Goal: Information Seeking & Learning: Learn about a topic

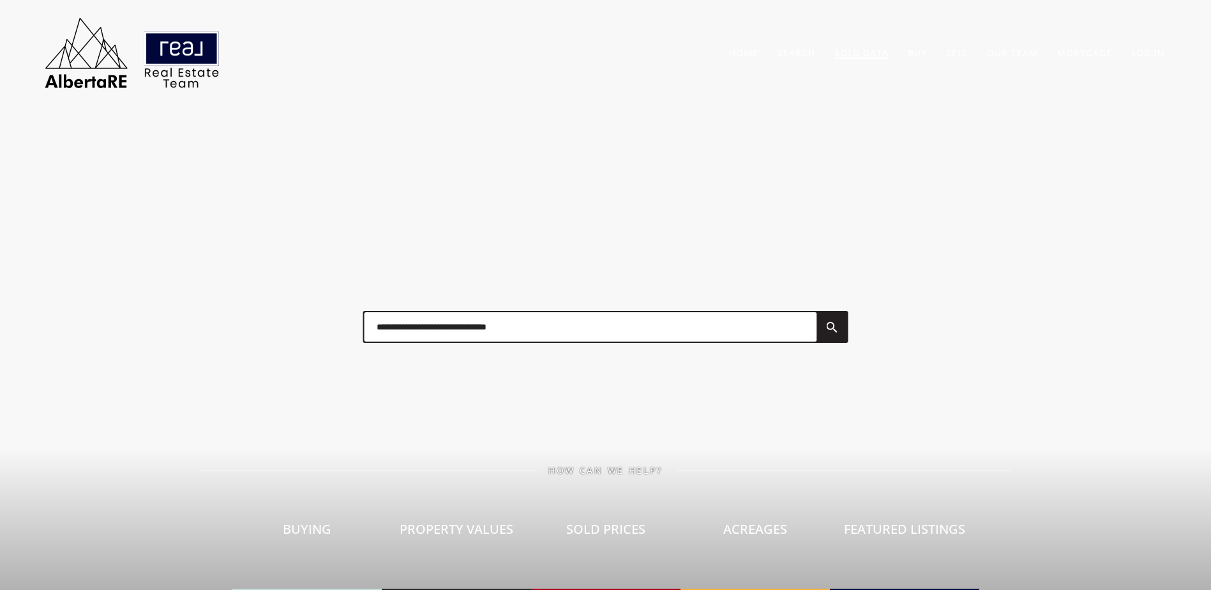
click at [868, 52] on link "Sold Data" at bounding box center [861, 53] width 54 height 12
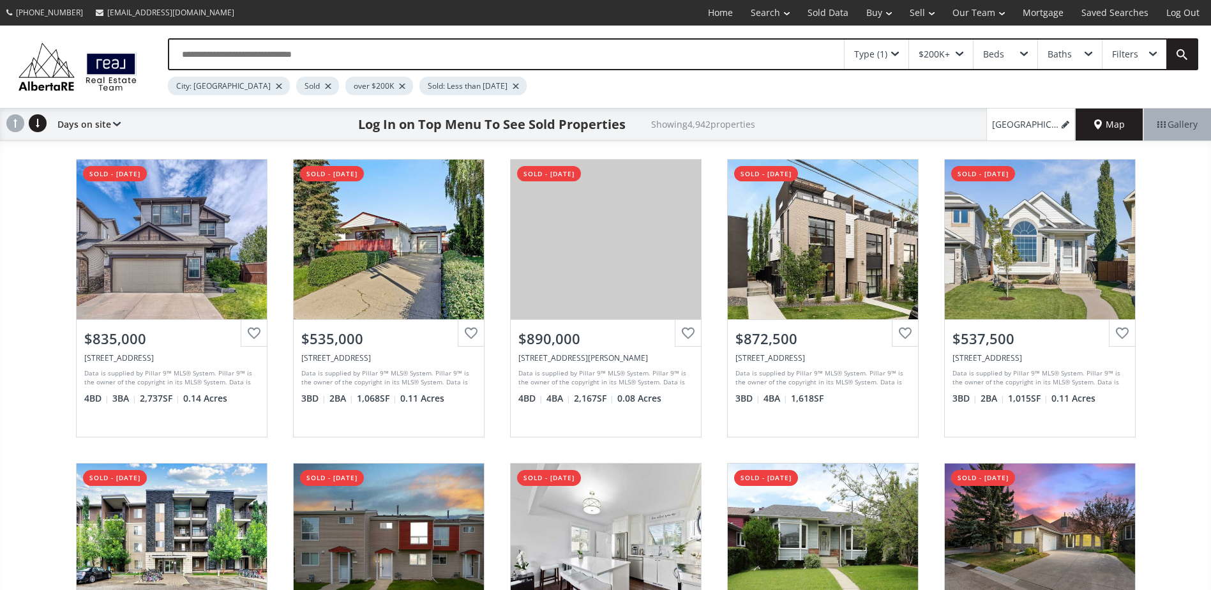
click at [325, 86] on div at bounding box center [328, 86] width 6 height 5
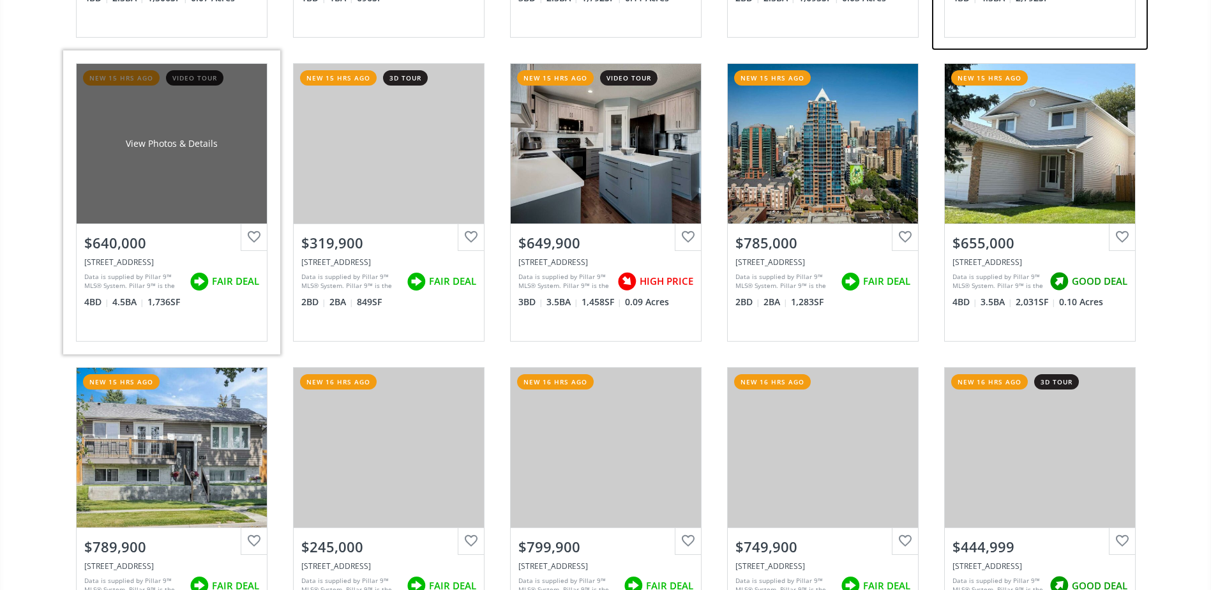
scroll to position [2233, 0]
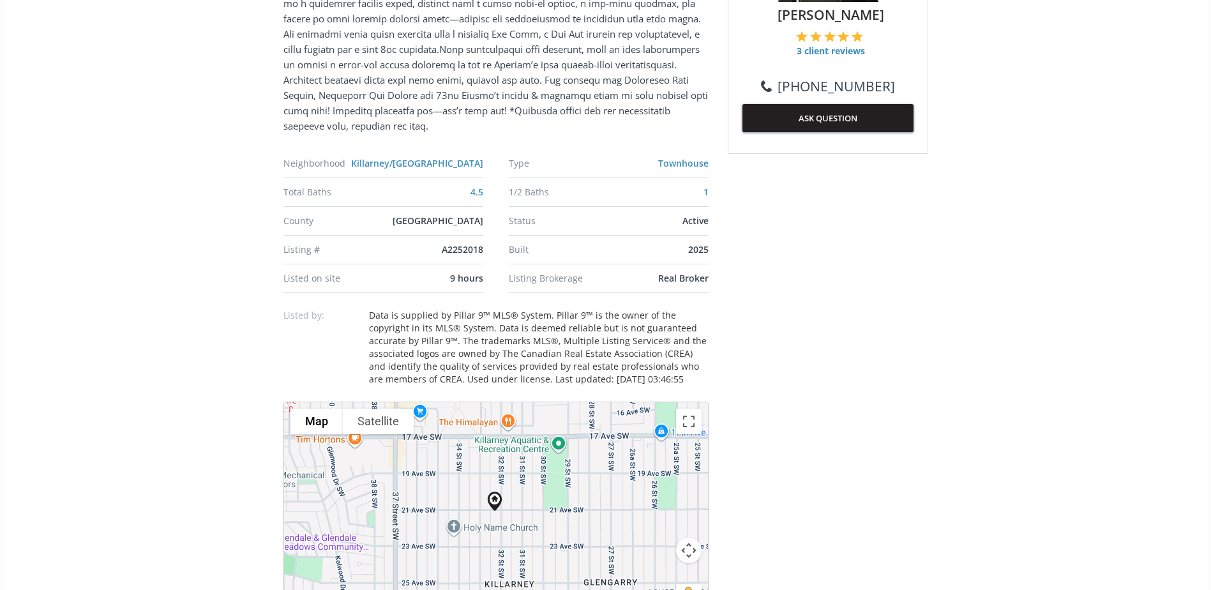
scroll to position [766, 0]
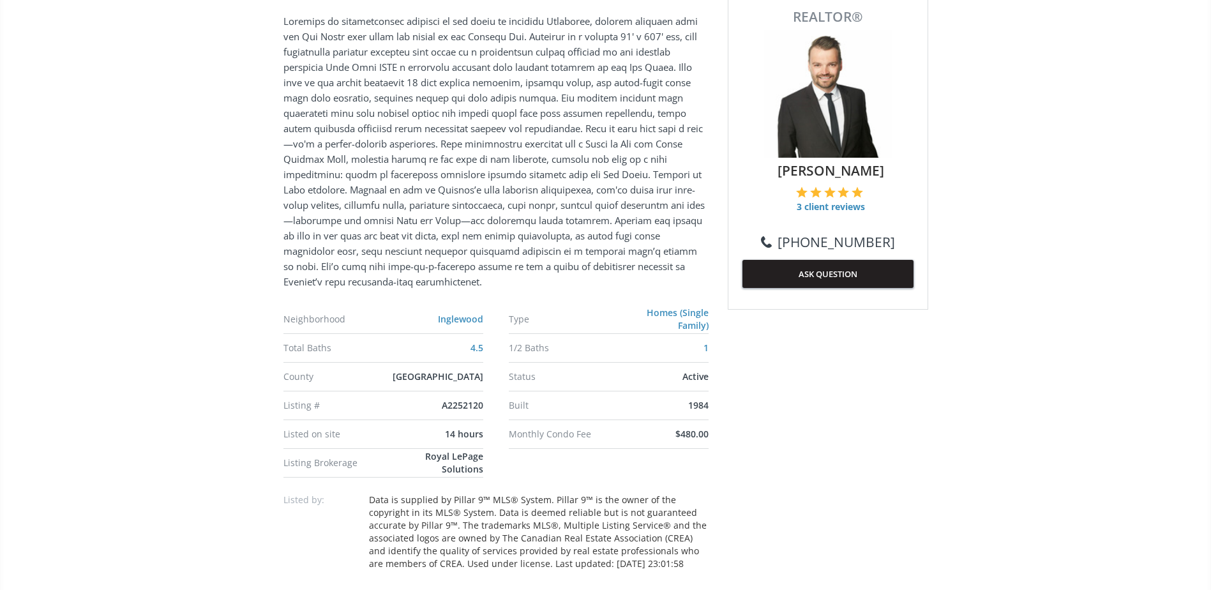
scroll to position [766, 0]
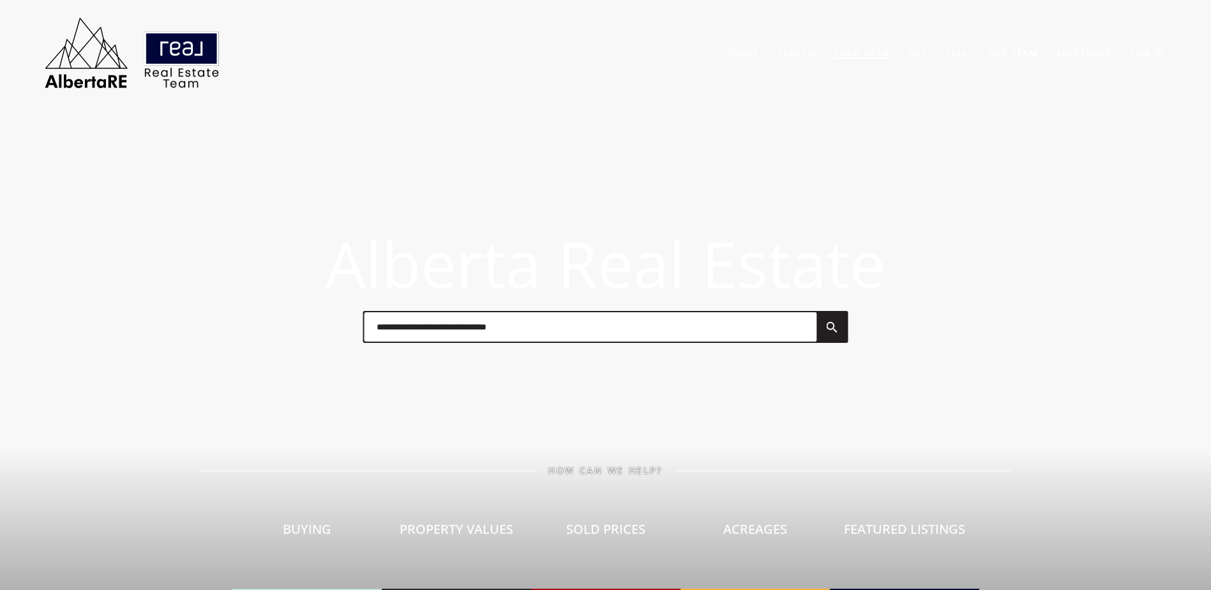
click at [859, 54] on link "Sold Data" at bounding box center [861, 53] width 54 height 12
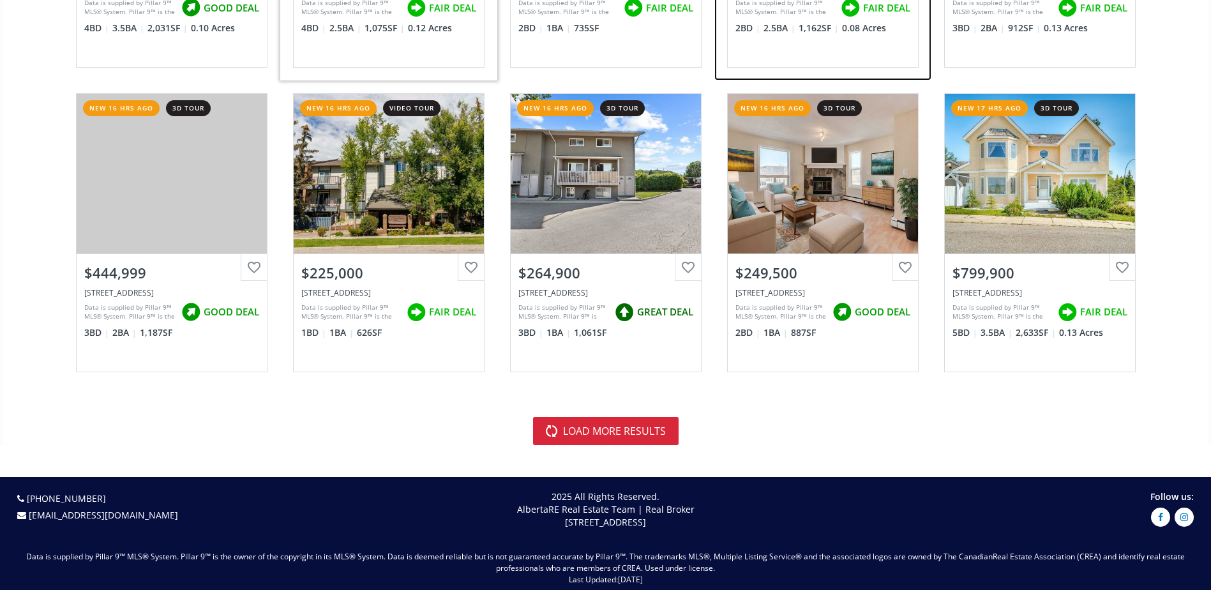
scroll to position [2808, 0]
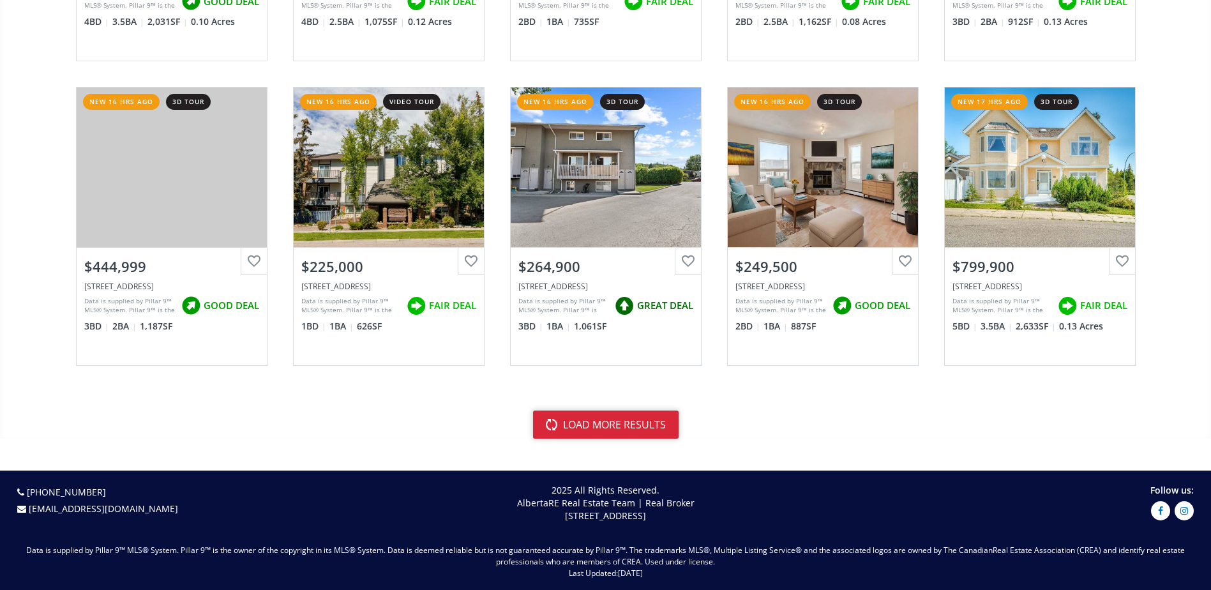
click at [613, 422] on button "load more results" at bounding box center [605, 424] width 145 height 28
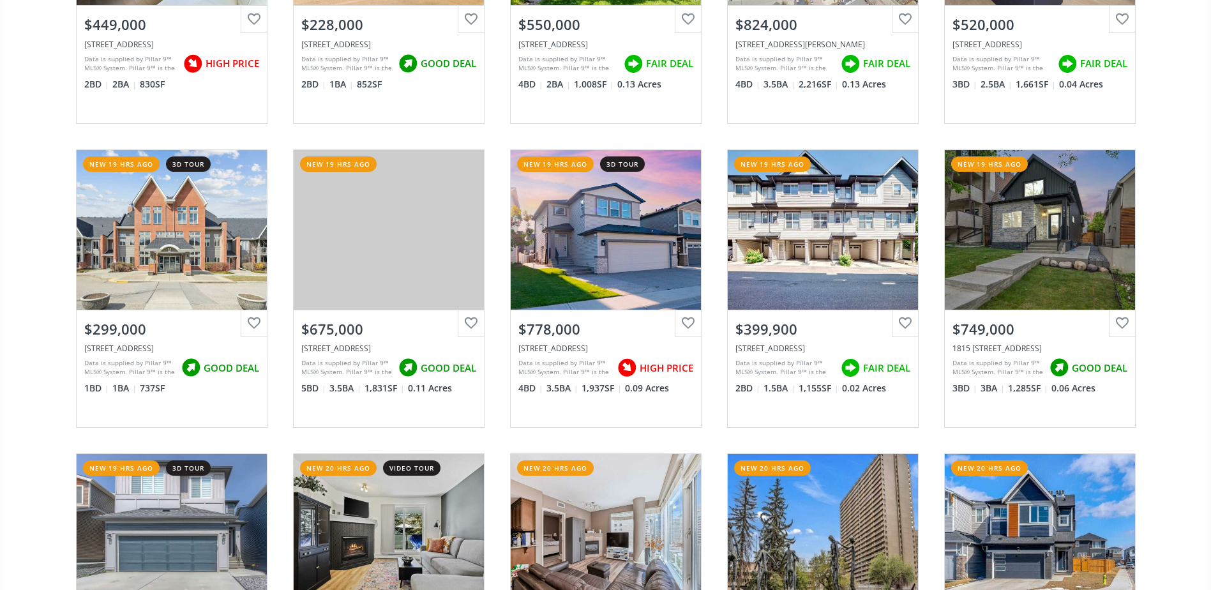
scroll to position [4148, 0]
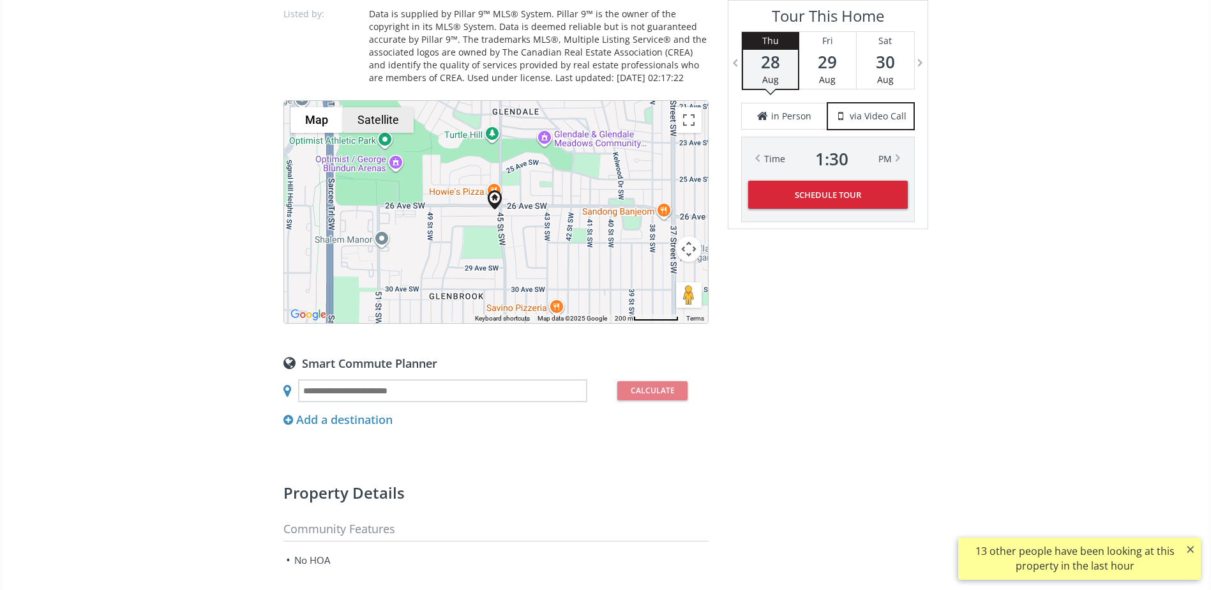
click at [376, 112] on button "Satellite" at bounding box center [378, 120] width 71 height 26
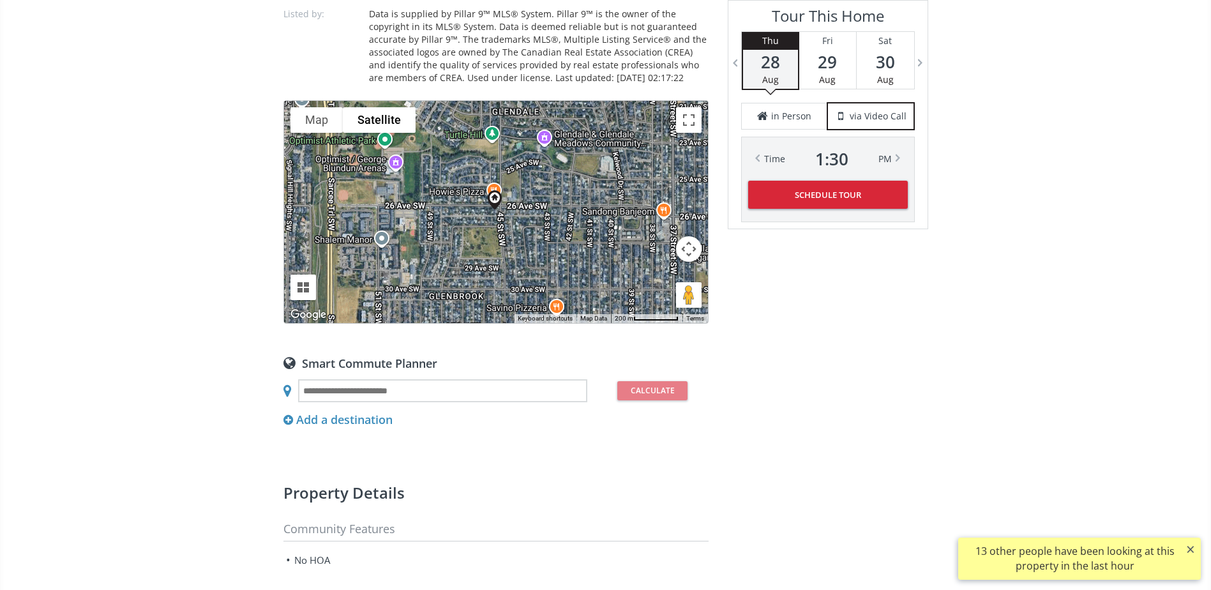
click at [684, 255] on button "Map camera controls" at bounding box center [689, 249] width 26 height 26
click at [655, 218] on button "Zoom in" at bounding box center [657, 217] width 26 height 26
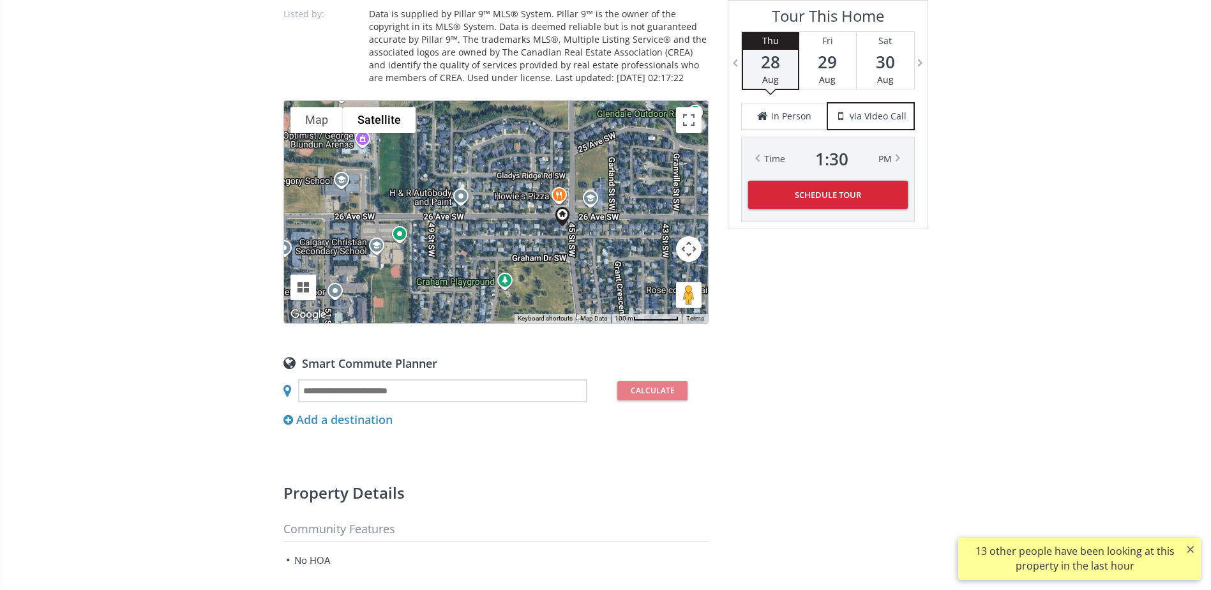
drag, startPoint x: 447, startPoint y: 201, endPoint x: 514, endPoint y: 216, distance: 68.7
click at [514, 216] on div at bounding box center [496, 212] width 424 height 222
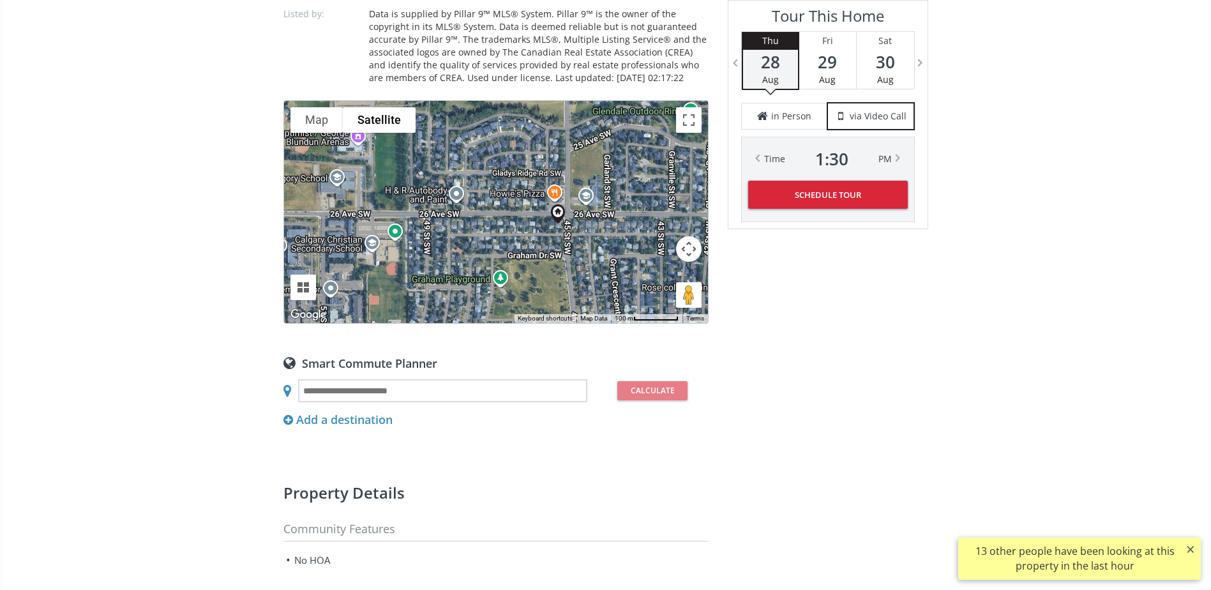
click at [686, 248] on button "Map camera controls" at bounding box center [689, 249] width 26 height 26
click at [656, 214] on button "Zoom in" at bounding box center [657, 217] width 26 height 26
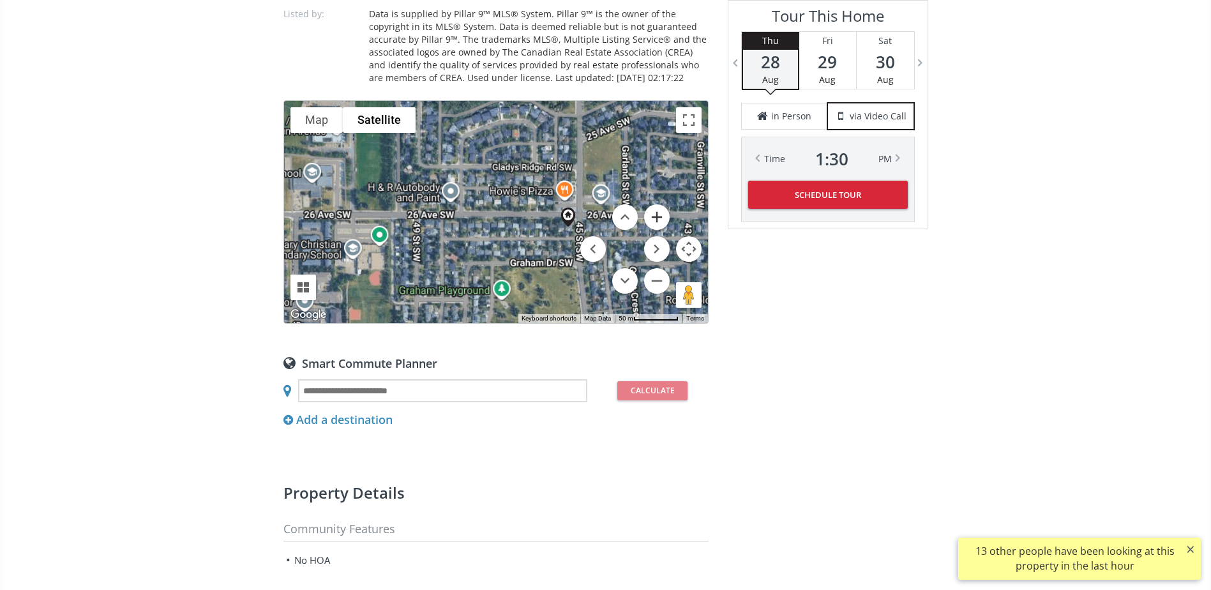
click at [656, 214] on button "Zoom in" at bounding box center [657, 217] width 26 height 26
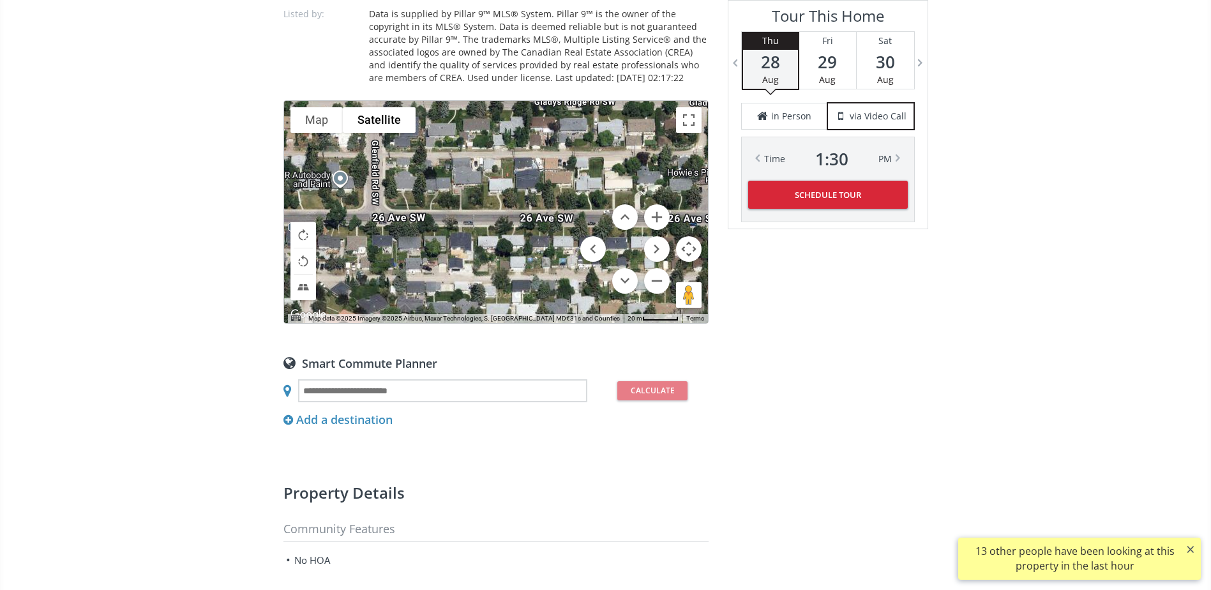
drag, startPoint x: 507, startPoint y: 202, endPoint x: 341, endPoint y: 184, distance: 166.2
click at [341, 184] on div "Map Terrain Satellite Labels Map Data Map data ©2025 Imagery ©2025 Airbus, Maxa…" at bounding box center [496, 212] width 424 height 222
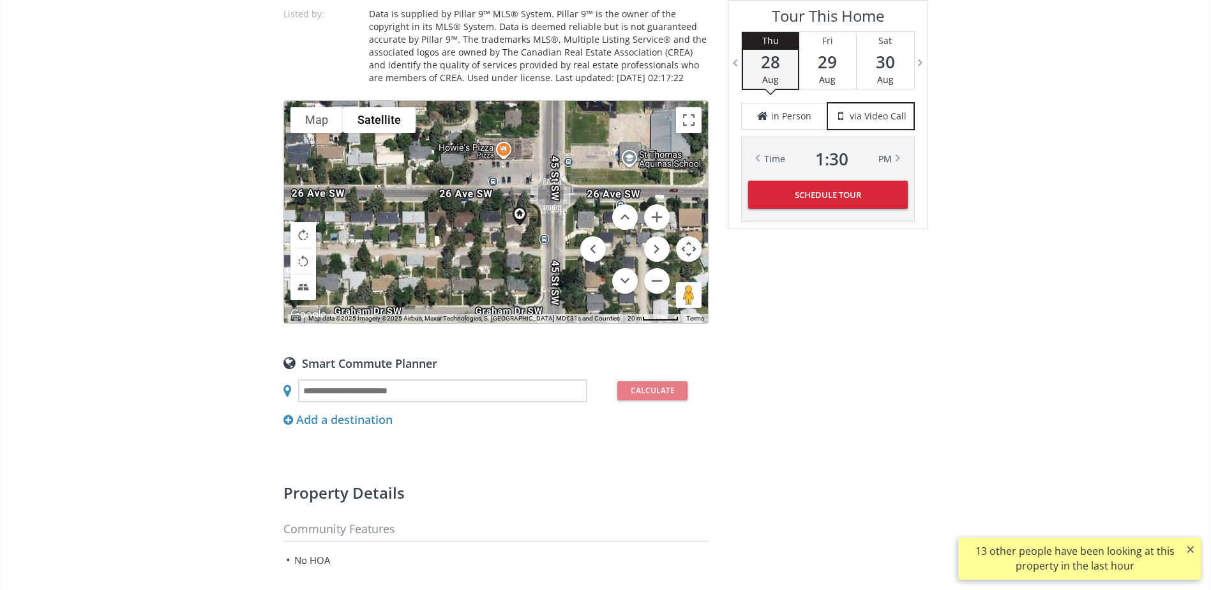
drag, startPoint x: 538, startPoint y: 205, endPoint x: 344, endPoint y: 179, distance: 195.7
click at [325, 178] on div at bounding box center [496, 212] width 424 height 222
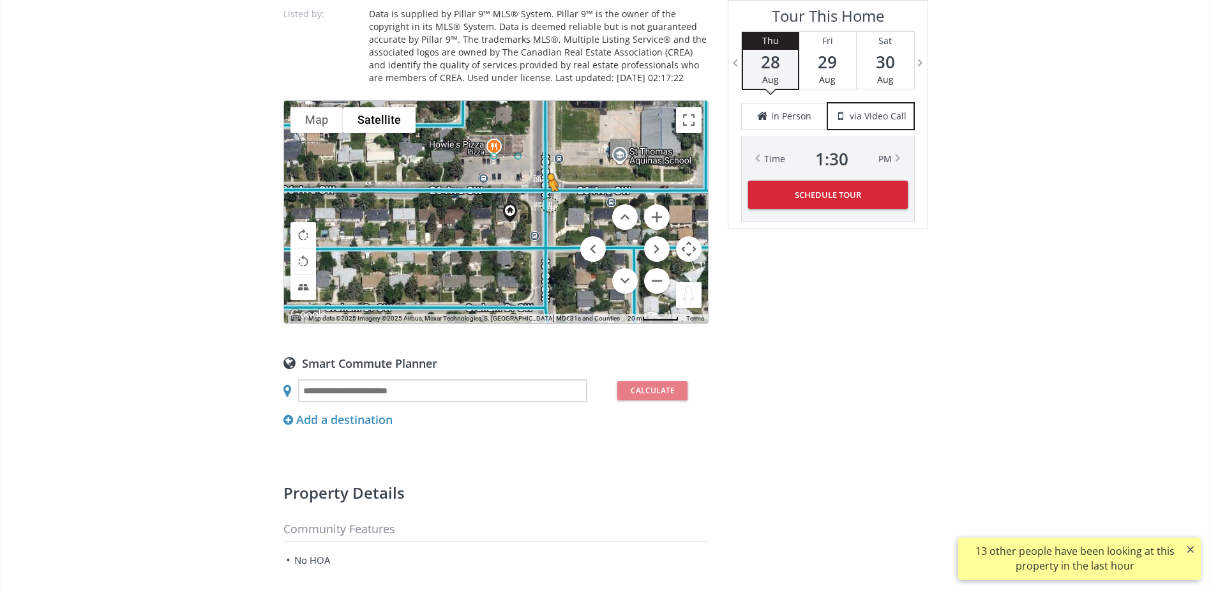
drag, startPoint x: 640, startPoint y: 258, endPoint x: 542, endPoint y: 201, distance: 113.3
click at [542, 201] on div "To activate drag with keyboard, press Alt + Enter. Once in keyboard drag state,…" at bounding box center [496, 212] width 424 height 222
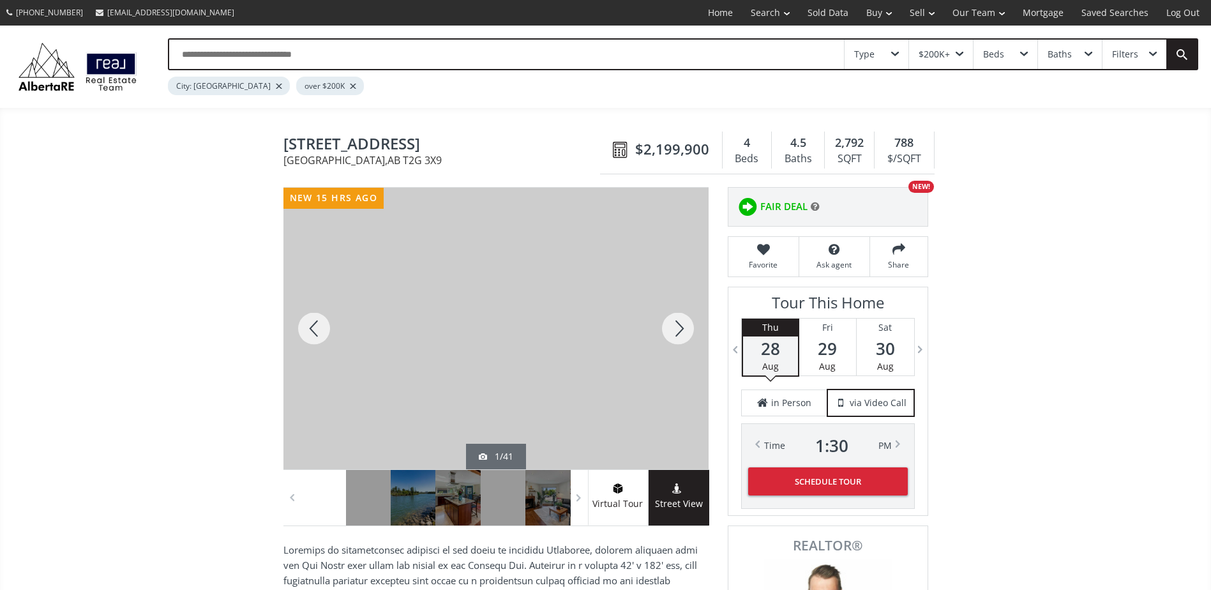
click at [679, 333] on div at bounding box center [677, 328] width 61 height 281
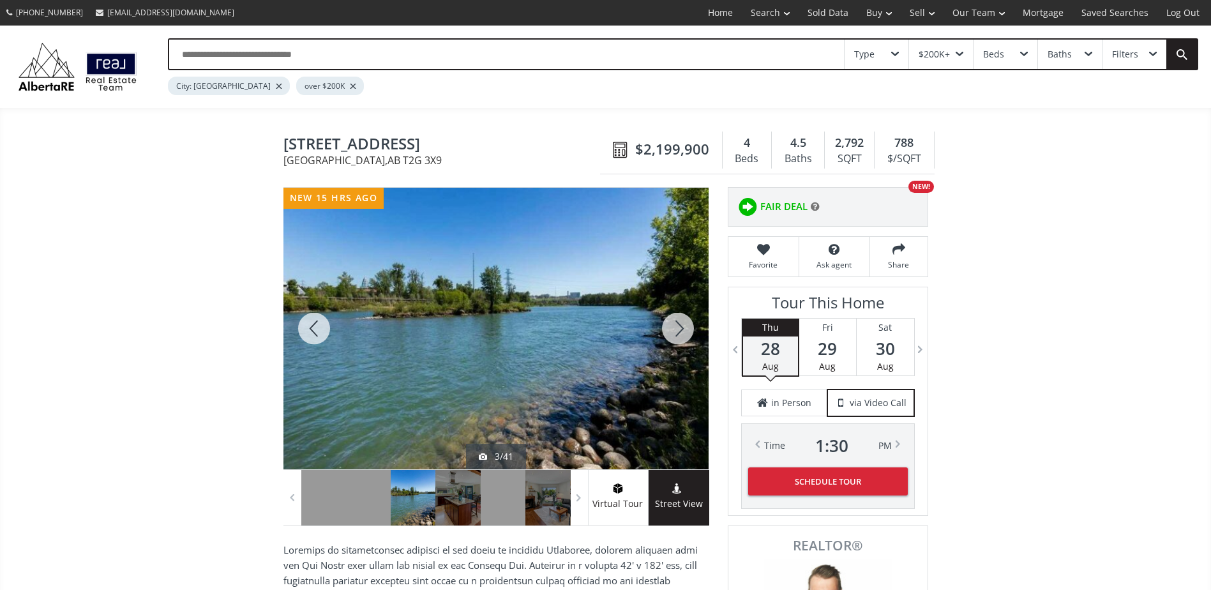
click at [679, 333] on div at bounding box center [677, 328] width 61 height 281
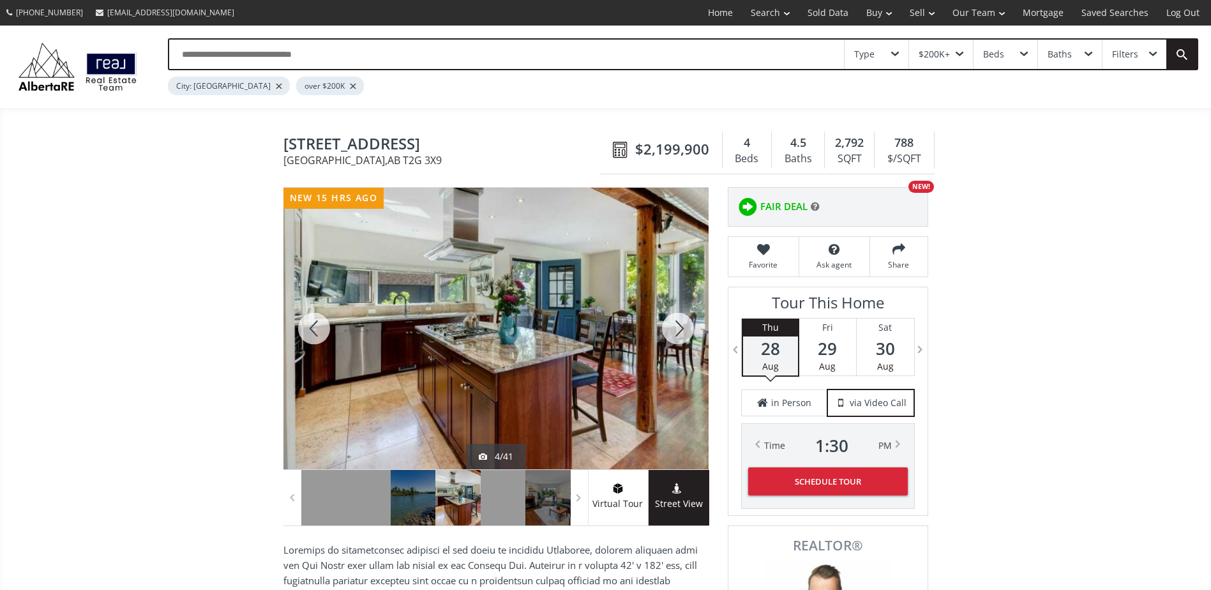
click at [679, 333] on div at bounding box center [677, 328] width 61 height 281
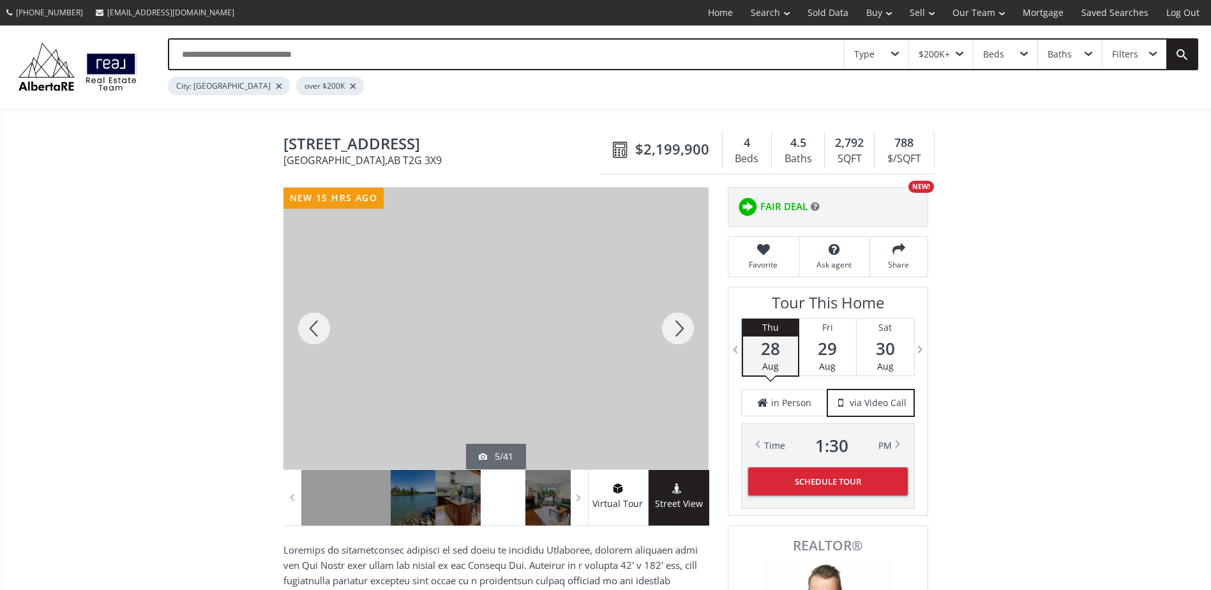
click at [679, 333] on div at bounding box center [677, 328] width 61 height 281
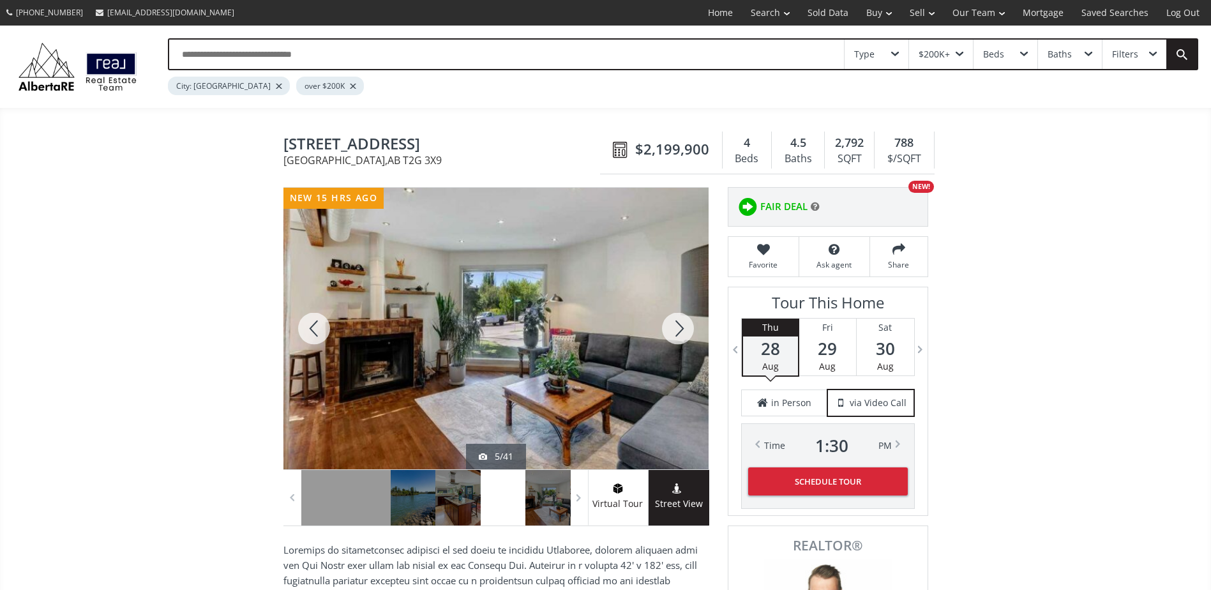
click at [679, 333] on div at bounding box center [677, 328] width 61 height 281
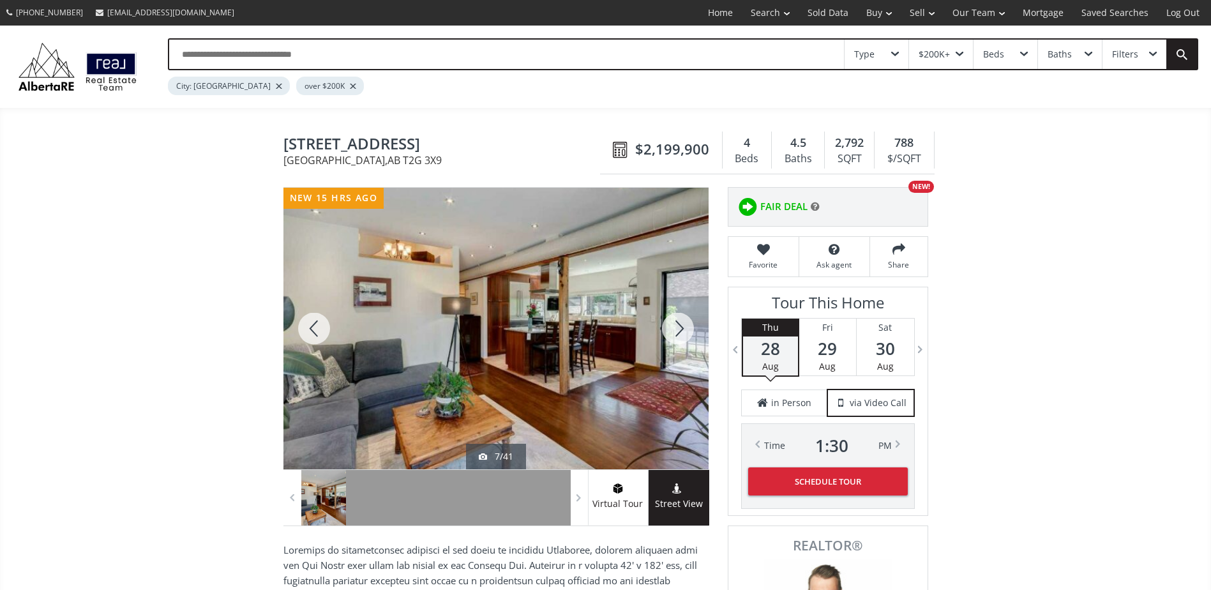
click at [679, 333] on div at bounding box center [677, 328] width 61 height 281
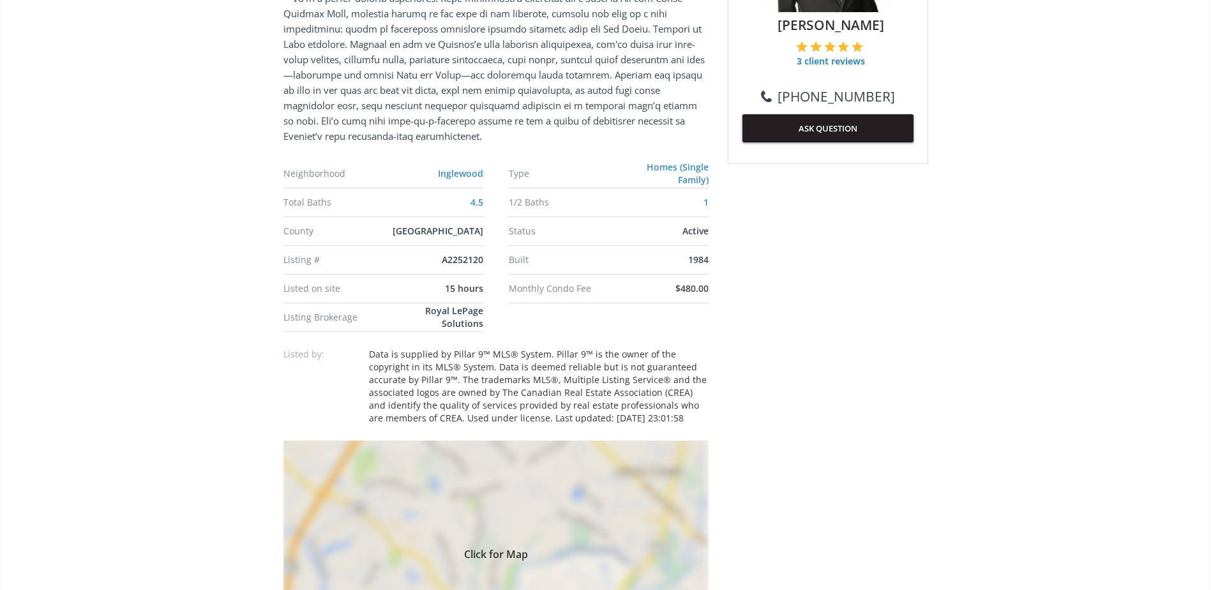
scroll to position [830, 0]
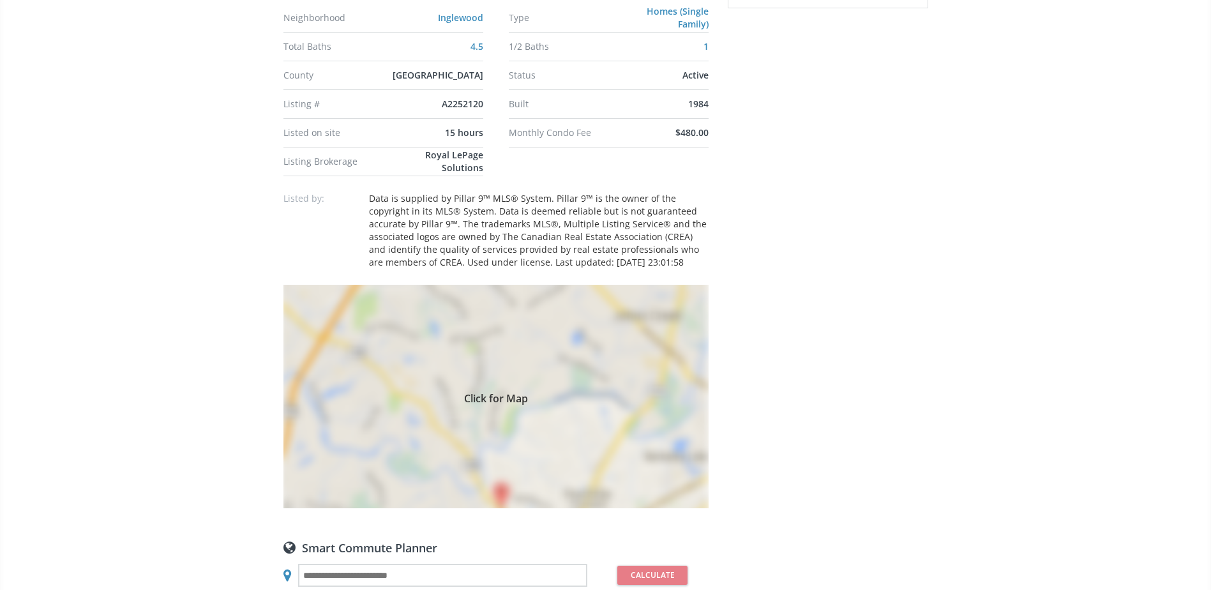
click at [597, 303] on div "Click for Map" at bounding box center [495, 396] width 425 height 223
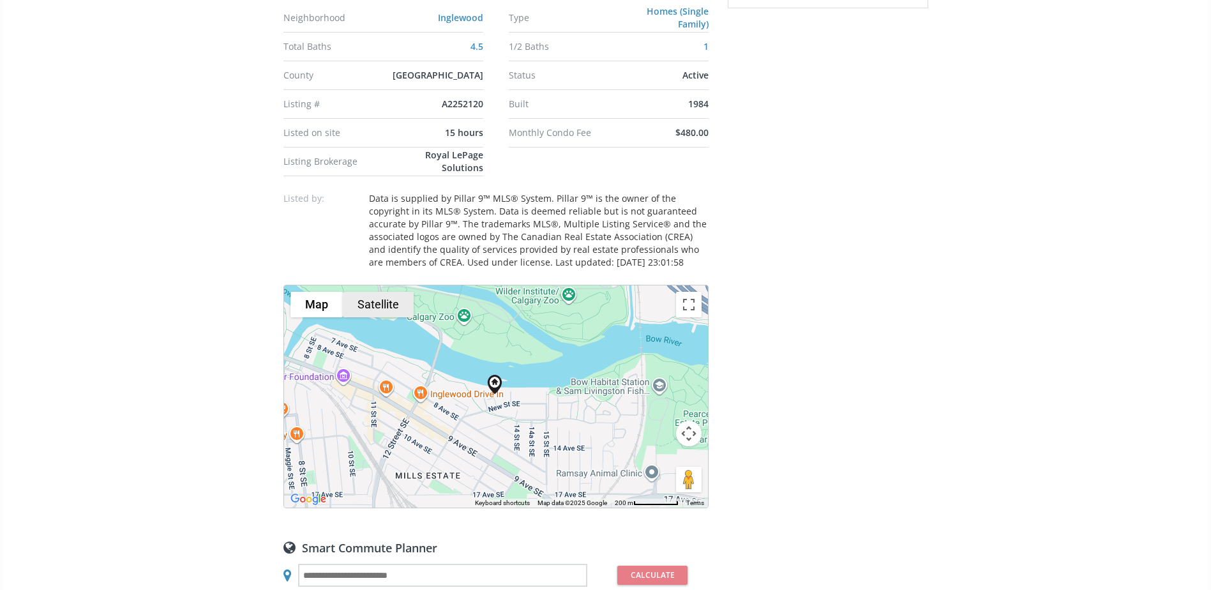
click at [394, 304] on button "Satellite" at bounding box center [378, 305] width 71 height 26
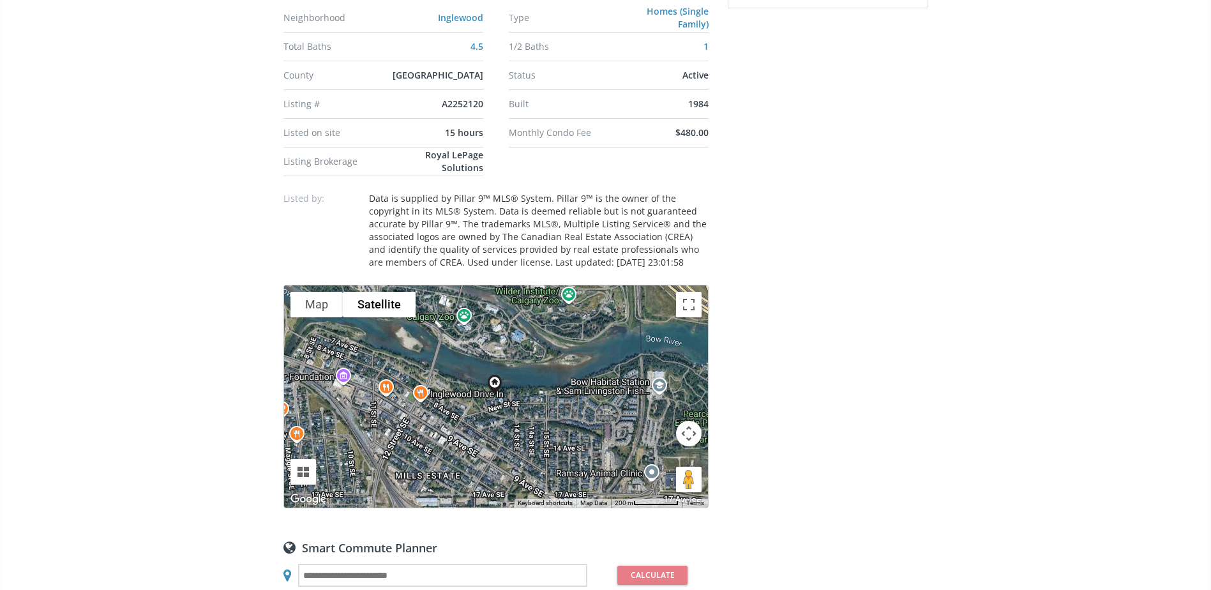
drag, startPoint x: 684, startPoint y: 436, endPoint x: 669, endPoint y: 412, distance: 28.7
click at [685, 435] on button "Map camera controls" at bounding box center [689, 434] width 26 height 26
click at [659, 399] on button "Zoom in" at bounding box center [657, 402] width 26 height 26
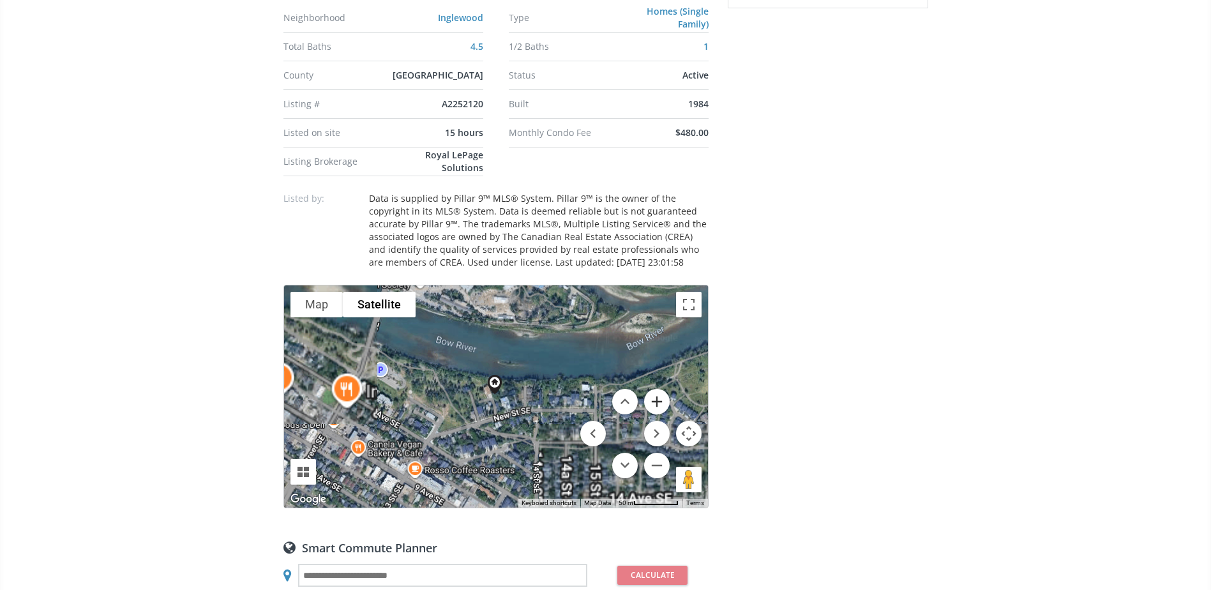
click at [659, 399] on button "Zoom in" at bounding box center [657, 402] width 26 height 26
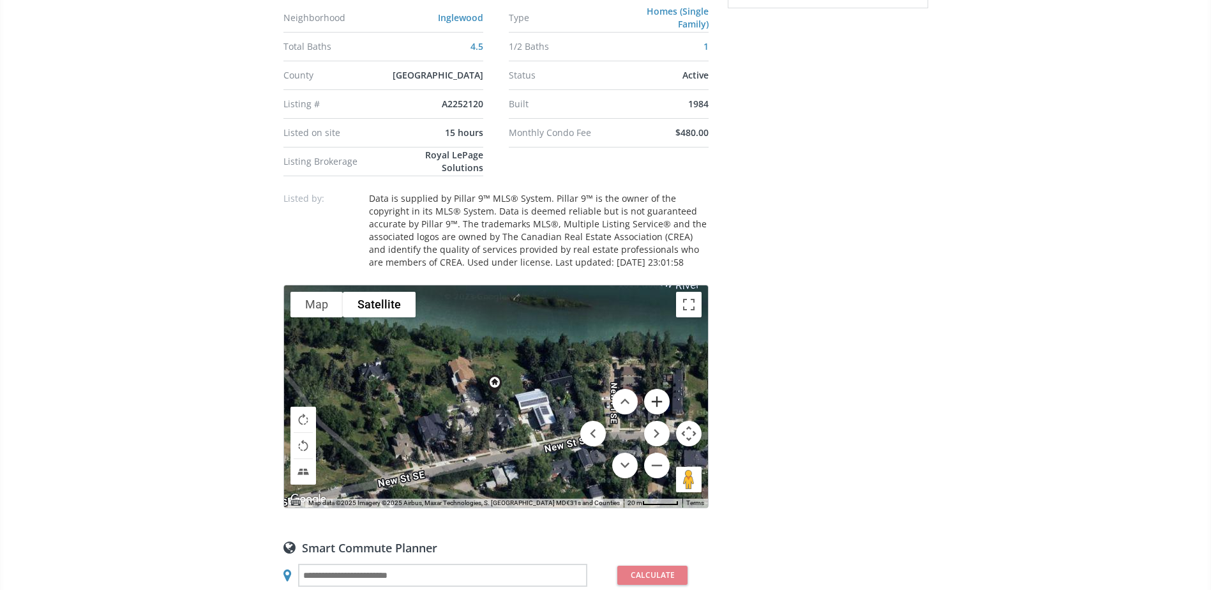
click at [659, 399] on button "Zoom in" at bounding box center [657, 402] width 26 height 26
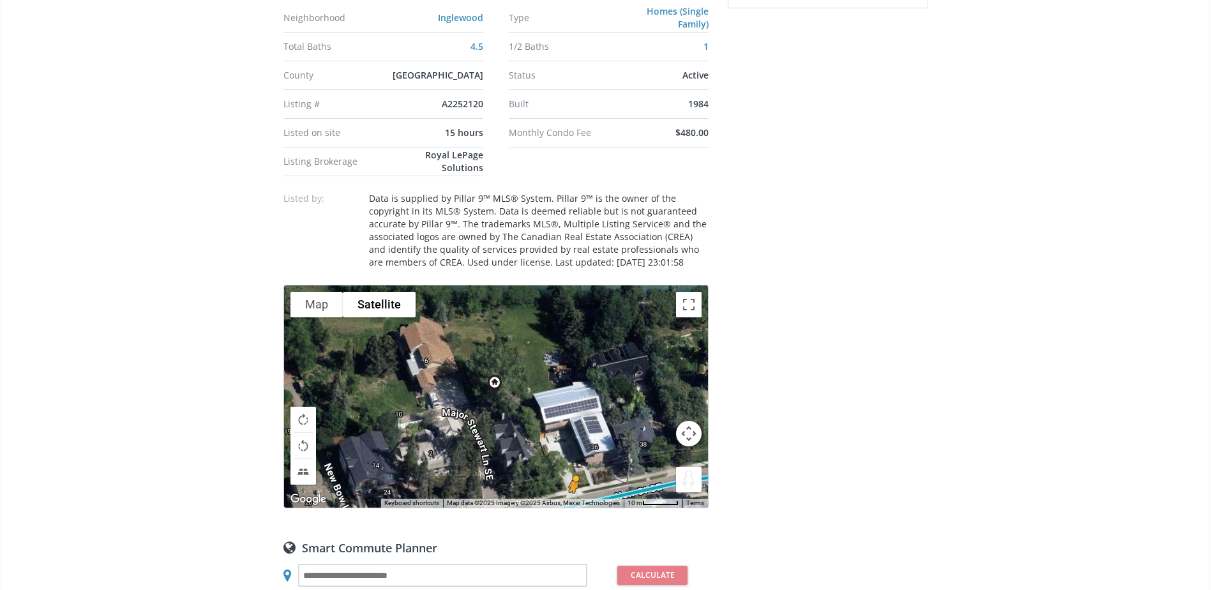
drag, startPoint x: 685, startPoint y: 479, endPoint x: 567, endPoint y: 498, distance: 119.6
click at [572, 505] on div "To activate drag with keyboard, press Alt + Enter. Once in keyboard drag state,…" at bounding box center [496, 396] width 424 height 222
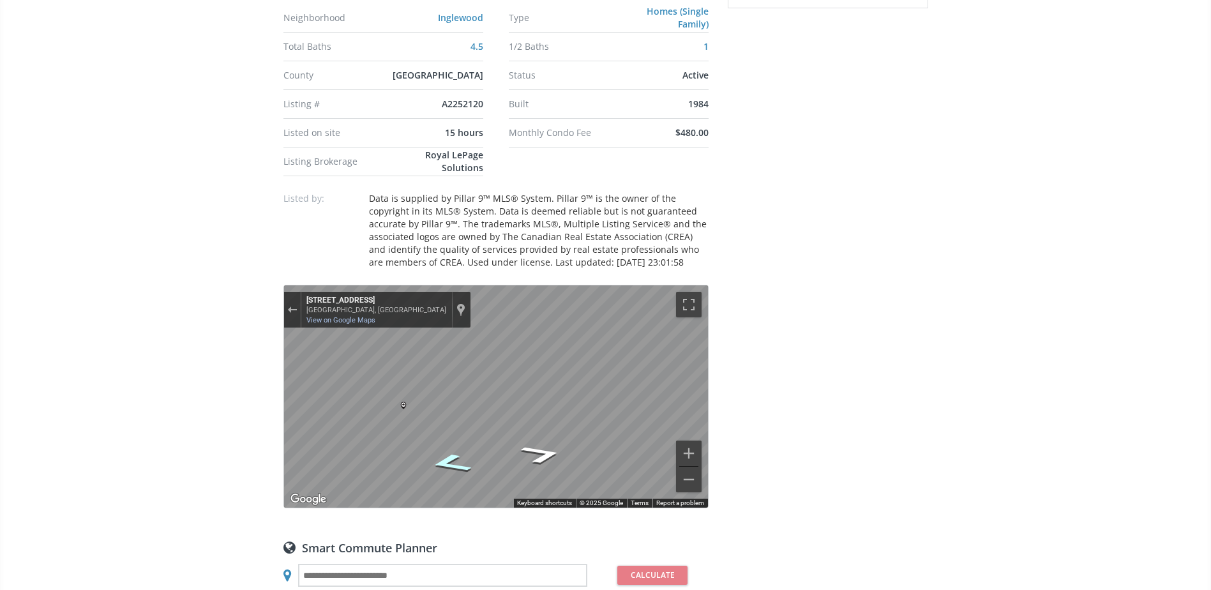
click at [451, 463] on icon "Go West, New St SE" at bounding box center [450, 463] width 78 height 29
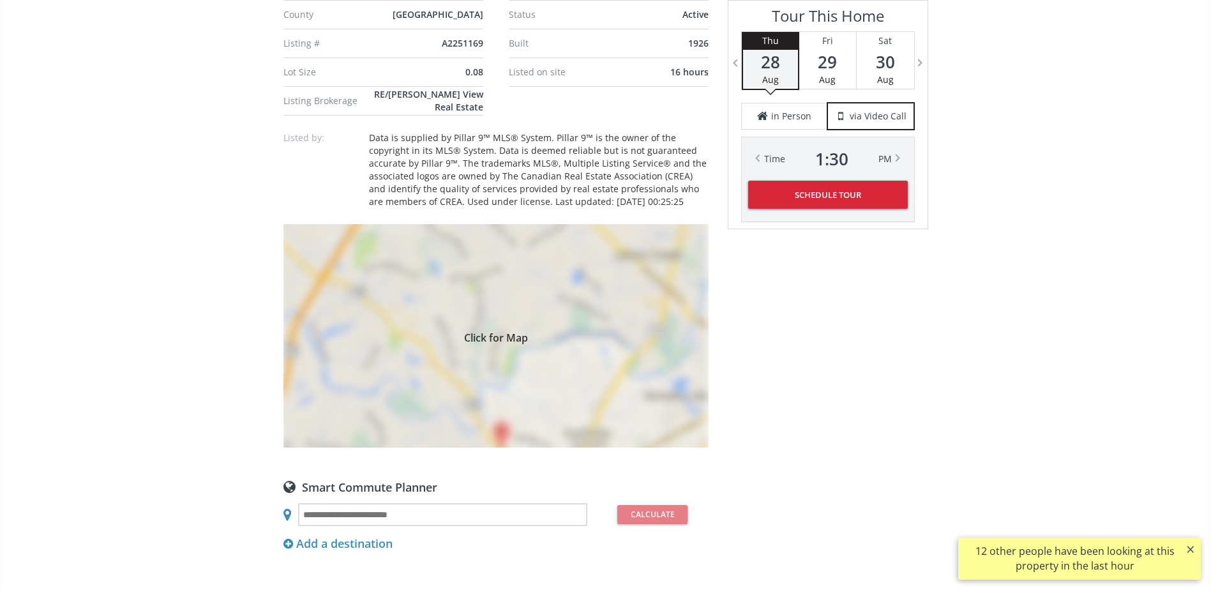
scroll to position [1149, 0]
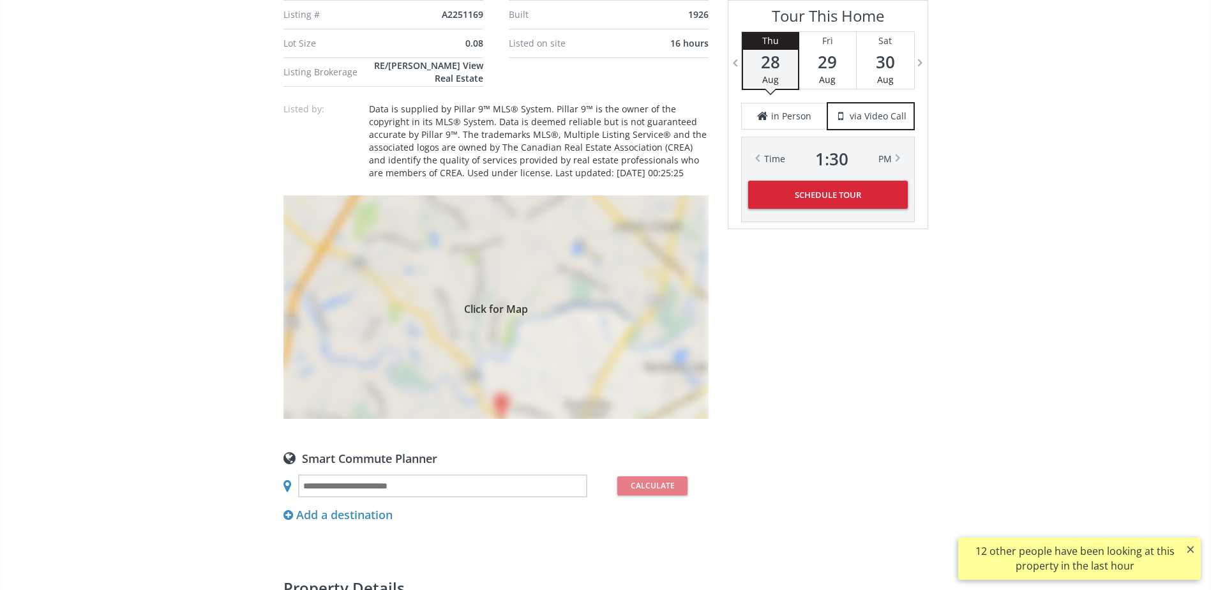
click at [415, 343] on div "Click for Map" at bounding box center [495, 306] width 425 height 223
